Goal: Communication & Community: Answer question/provide support

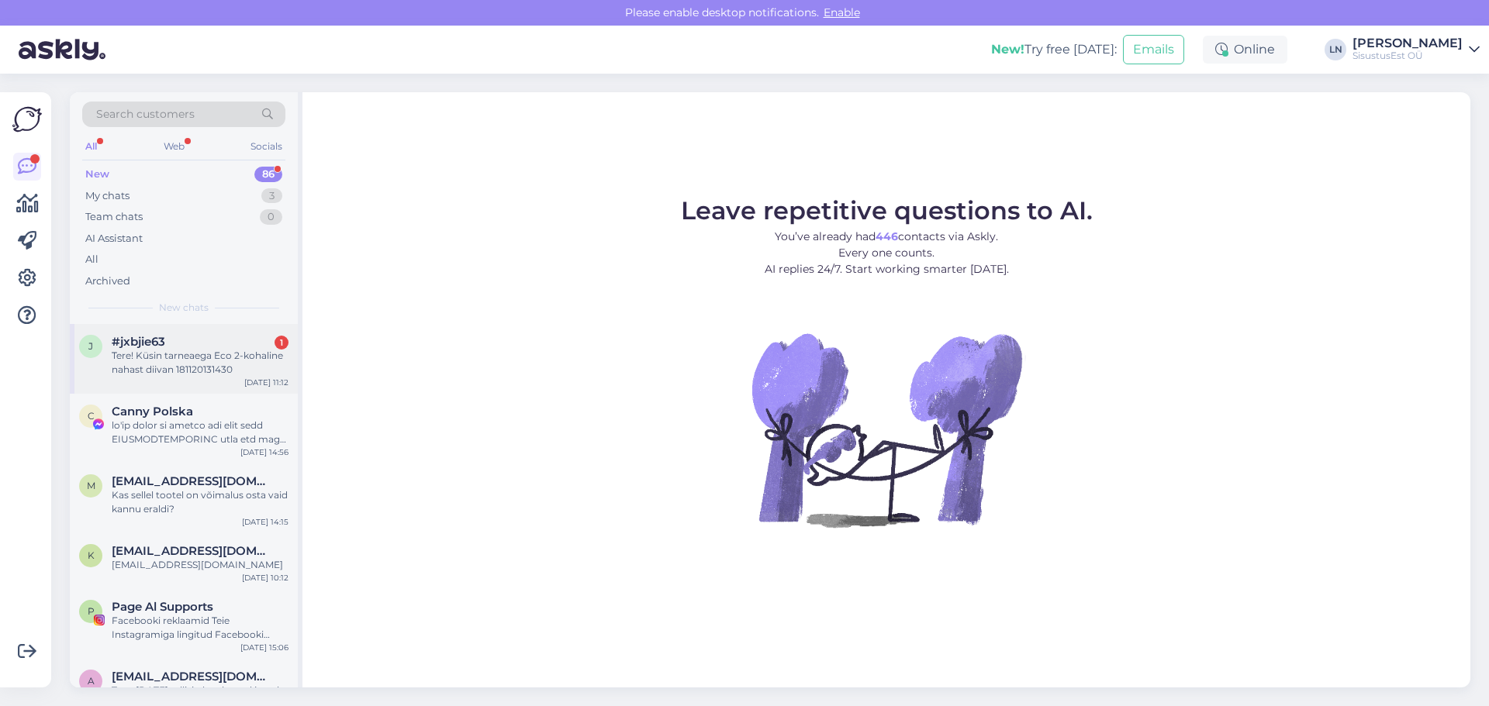
click at [151, 344] on span "#jxbjie63" at bounding box center [138, 342] width 53 height 14
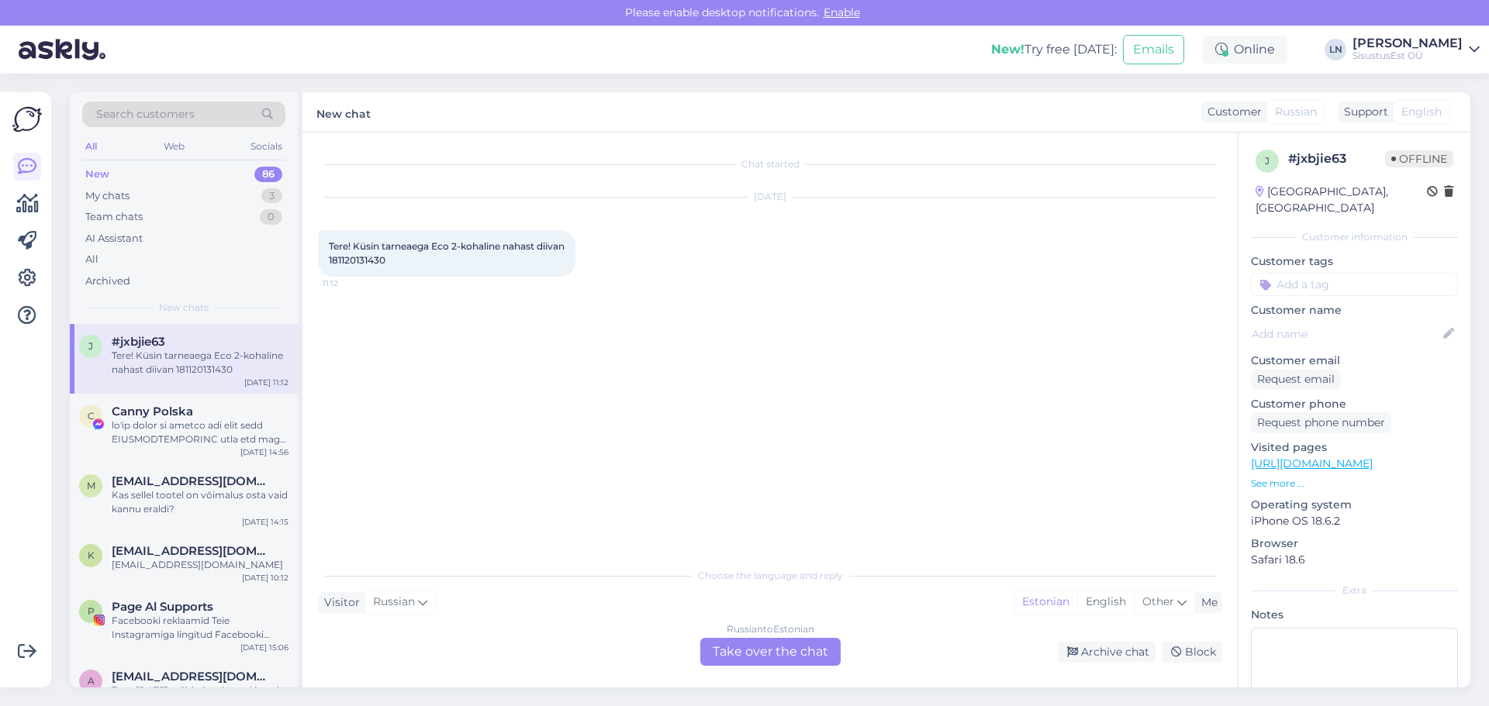
click at [735, 651] on div "Russian to Estonian Take over the chat" at bounding box center [770, 652] width 140 height 28
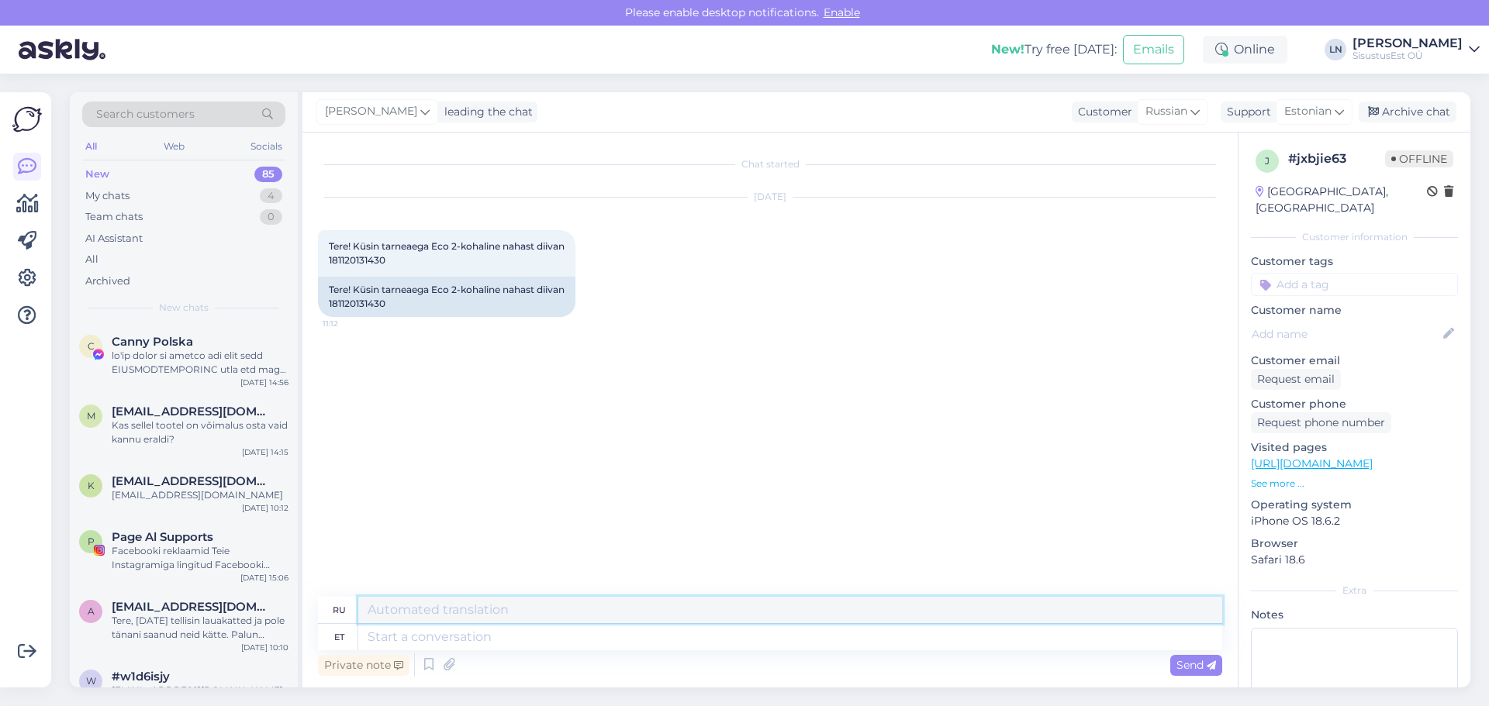
click at [513, 613] on textarea at bounding box center [790, 610] width 864 height 26
click at [493, 635] on textarea at bounding box center [790, 637] width 864 height 26
type textarea "tere"
type textarea "привет"
type textarea "kohe"
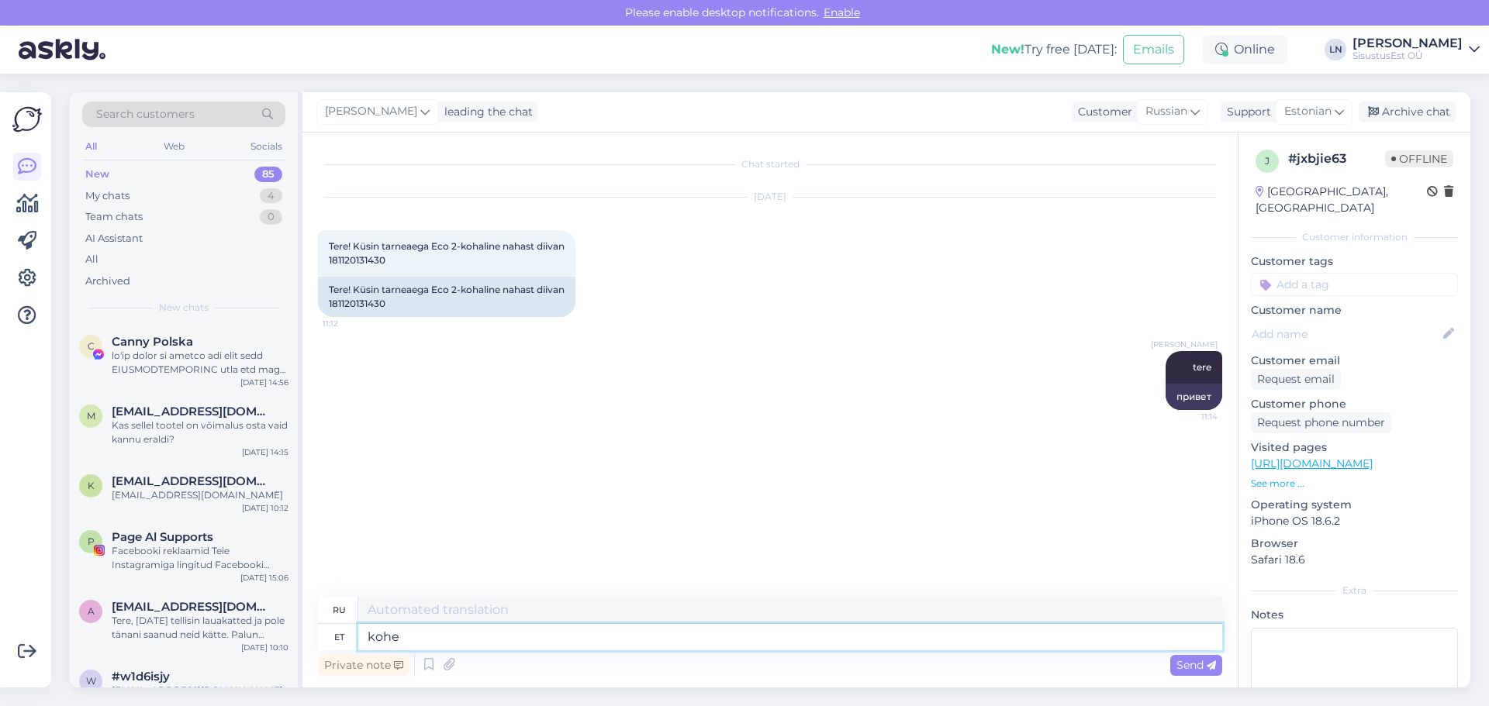
type textarea "немедленно"
type textarea "kohe vaatan"
type textarea "Я сейчас же посмотрю."
click at [1372, 457] on link "[URL][DOMAIN_NAME]" at bounding box center [1312, 464] width 122 height 14
click at [1302, 457] on link "[URL][DOMAIN_NAME]" at bounding box center [1312, 464] width 122 height 14
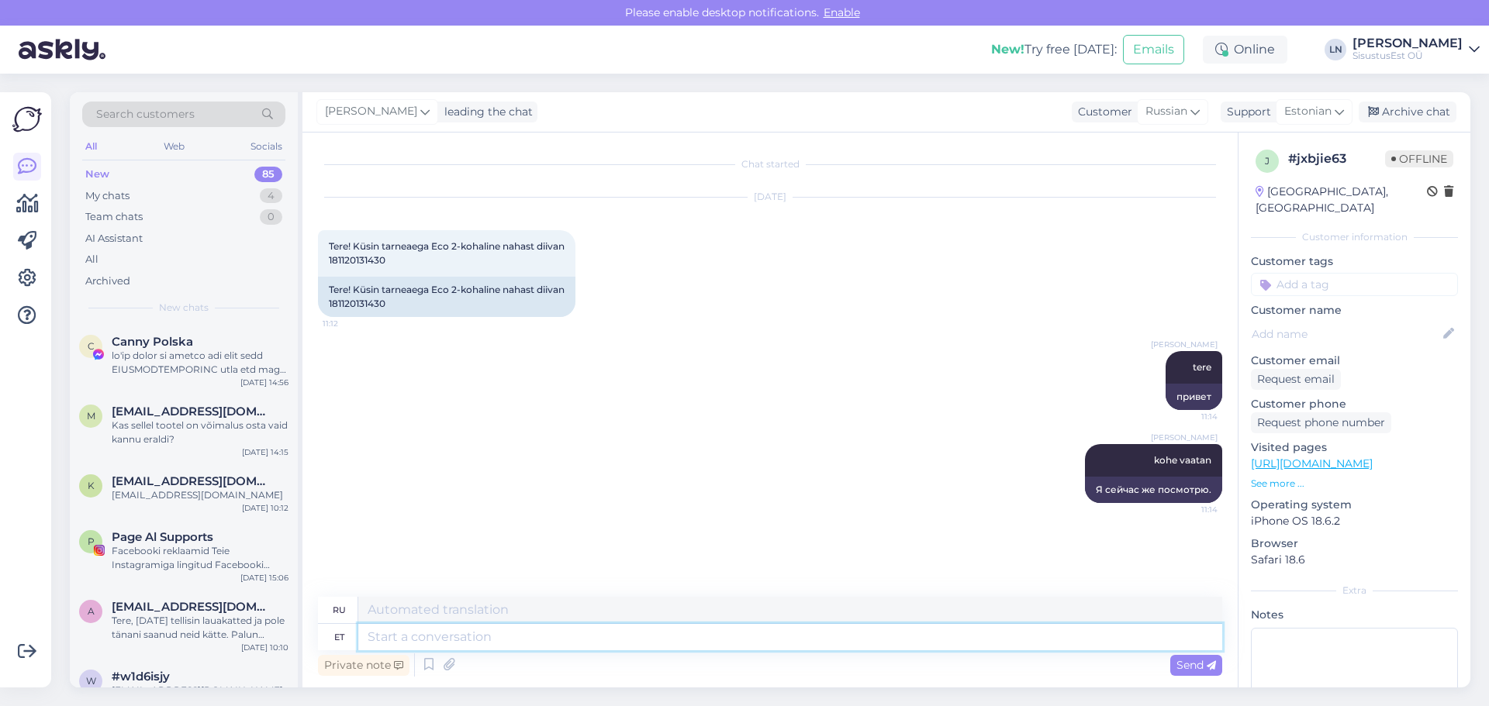
click at [425, 636] on textarea at bounding box center [790, 637] width 864 height 26
type textarea "3-4"
type textarea "3-4 nädalat"
type textarea "3-4 недели"
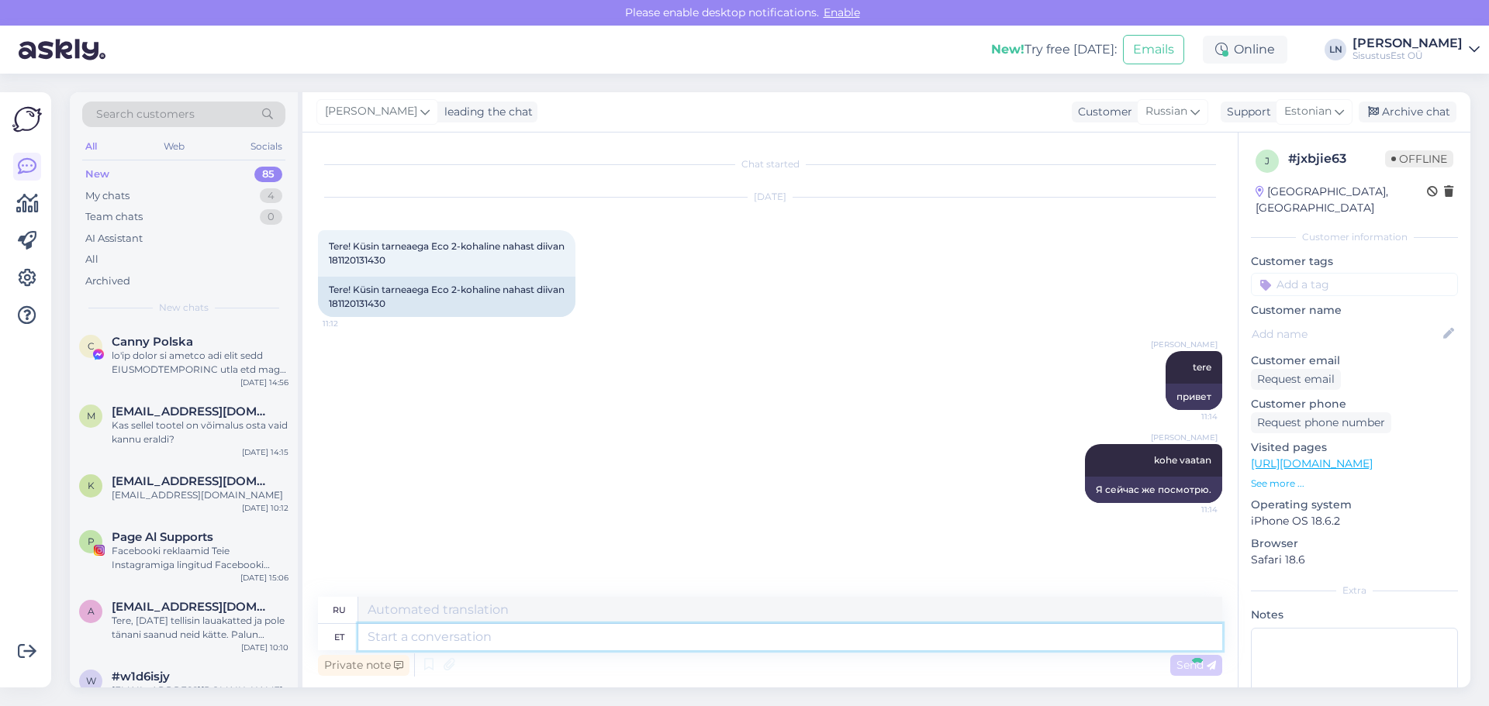
scroll to position [30, 0]
